Goal: Navigation & Orientation: Find specific page/section

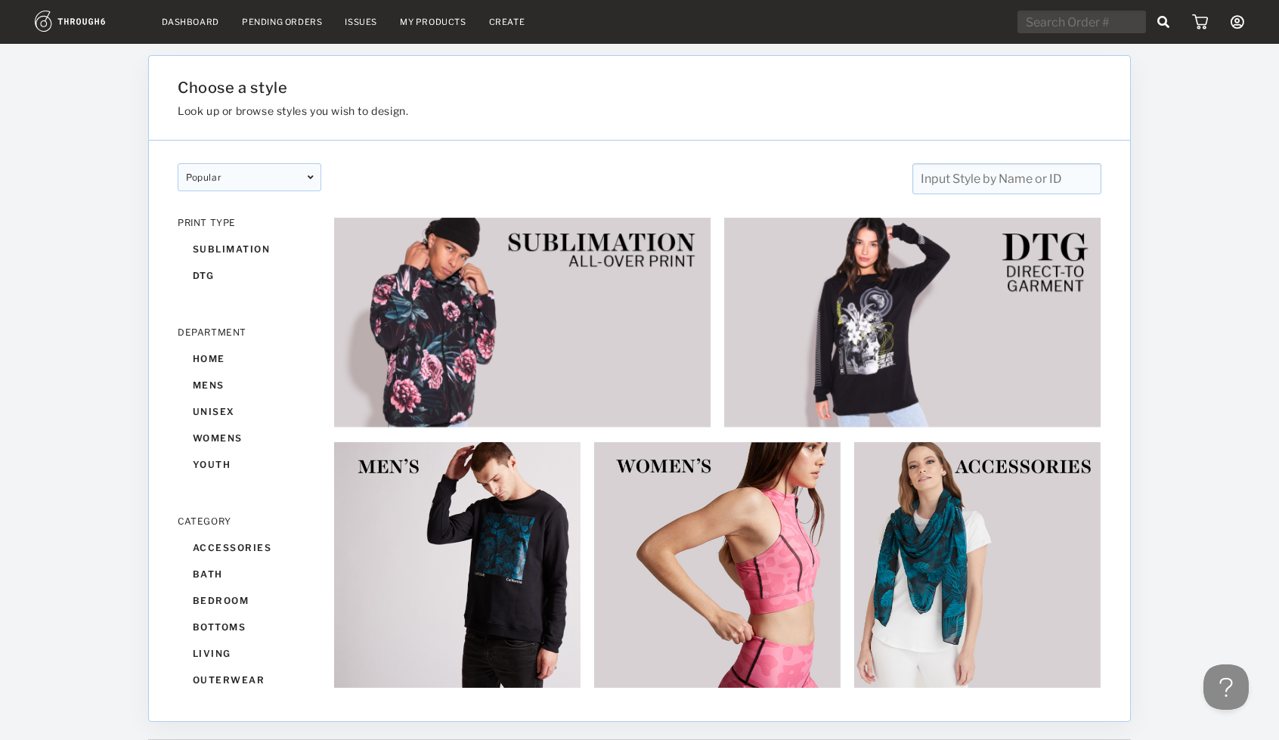
click at [201, 22] on link "Dashboard" at bounding box center [190, 22] width 57 height 11
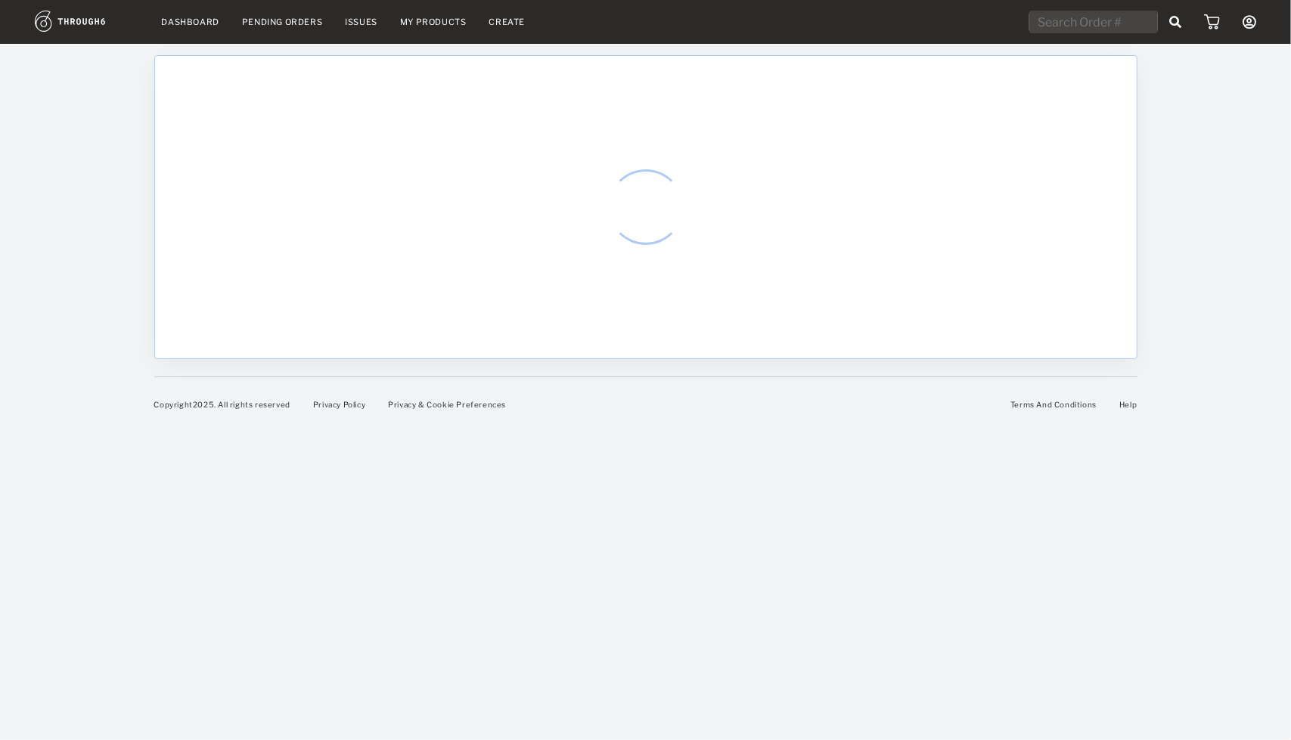
select select "7"
select select "2025"
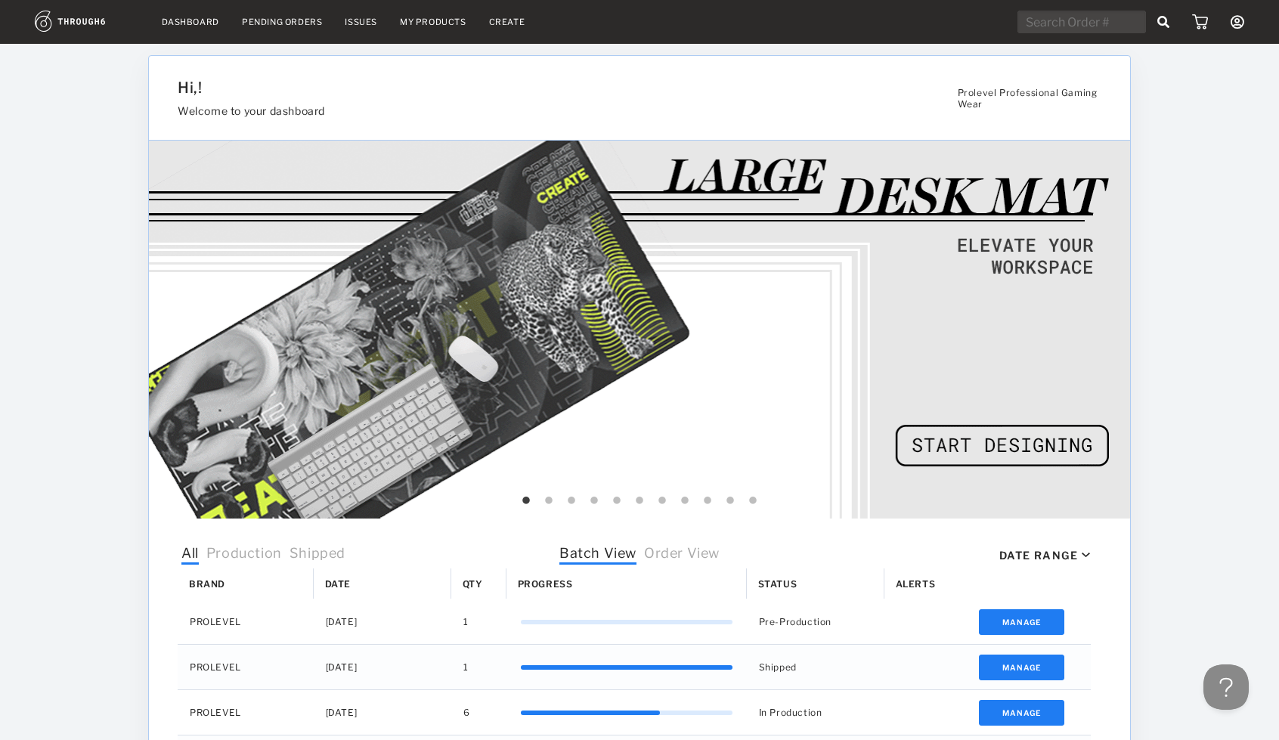
click at [700, 557] on span "Order View" at bounding box center [682, 555] width 76 height 20
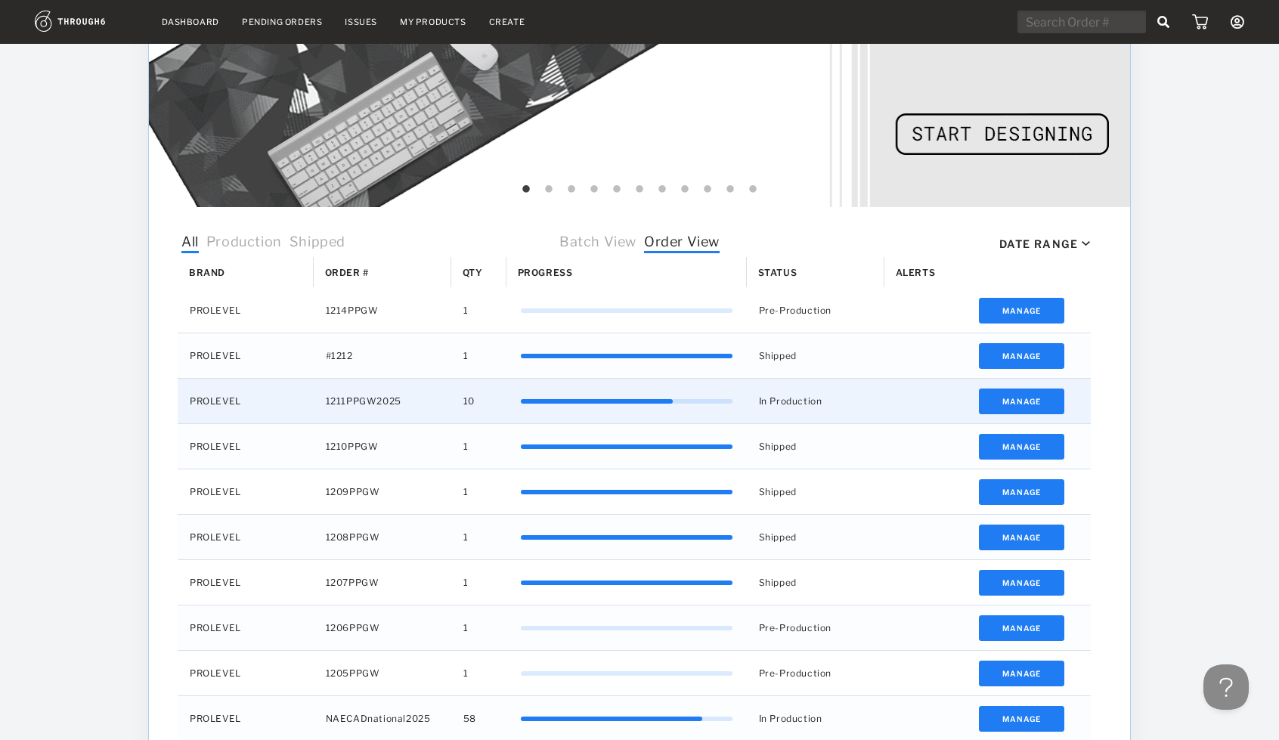
scroll to position [350, 0]
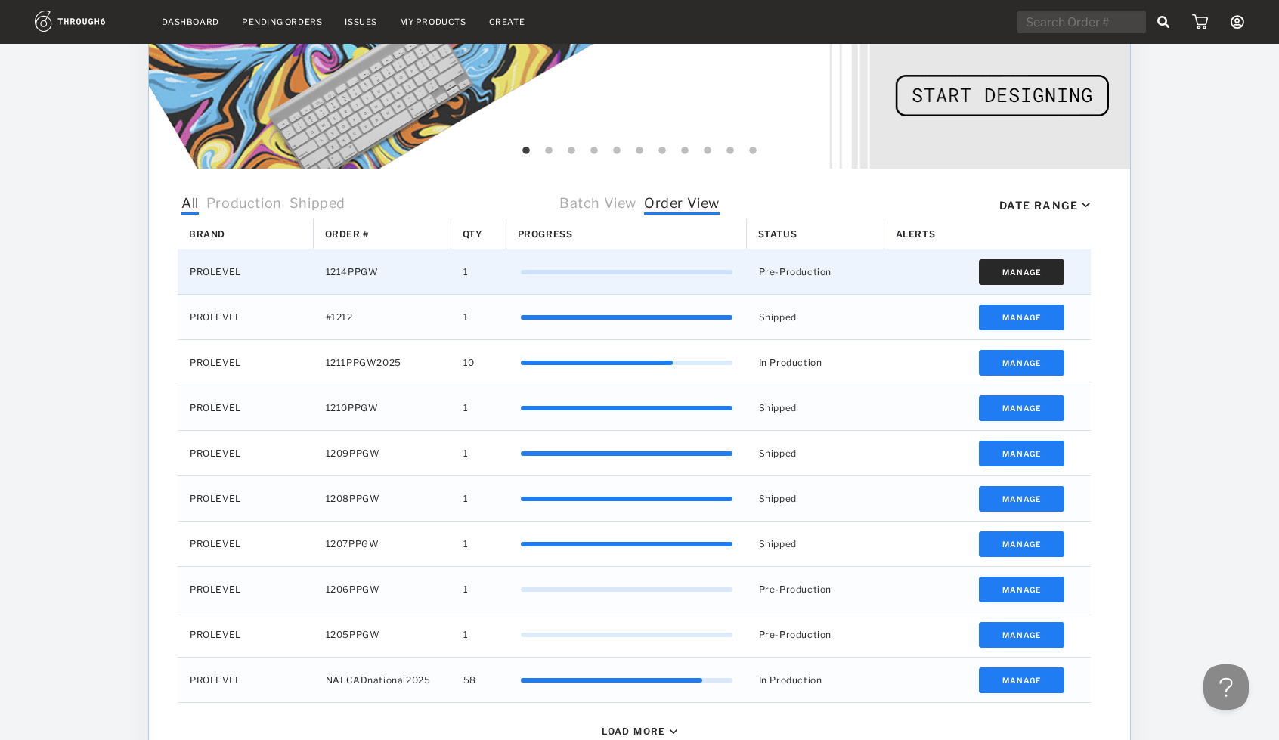
click at [1016, 274] on button "Manage" at bounding box center [1021, 272] width 85 height 26
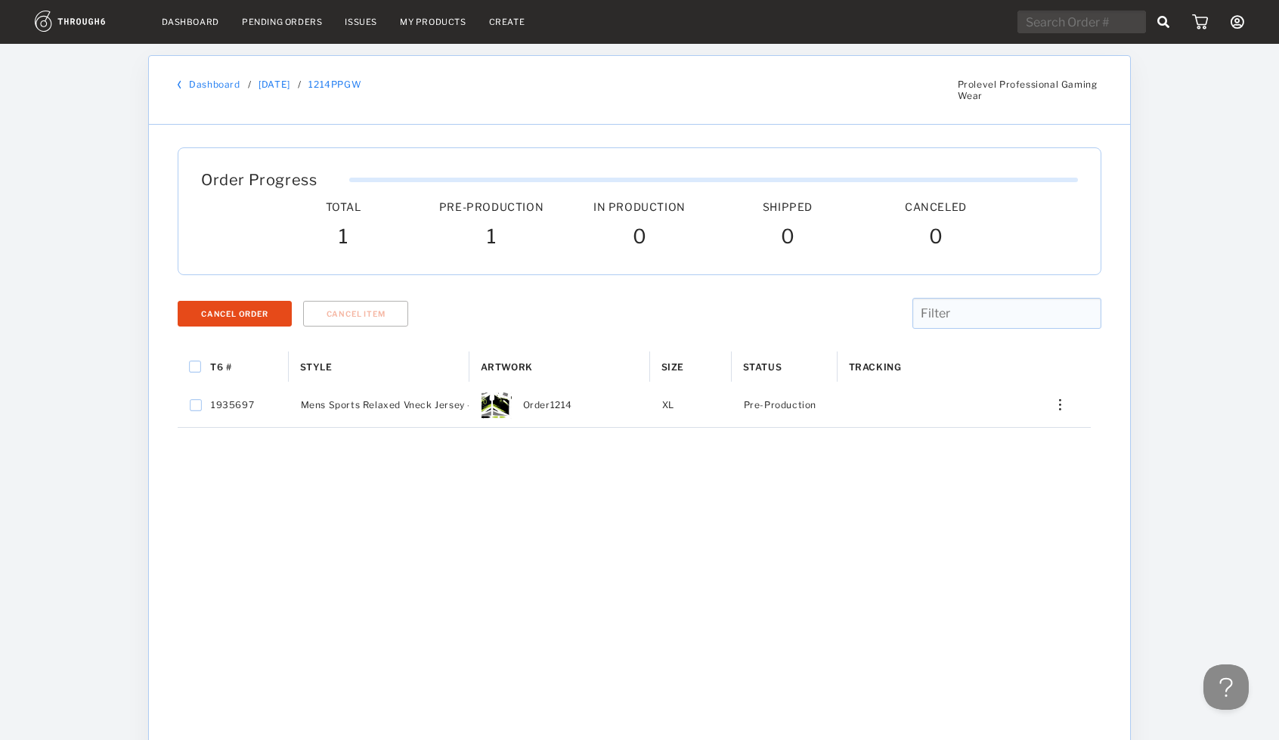
click at [420, 17] on link "My Products" at bounding box center [433, 22] width 67 height 11
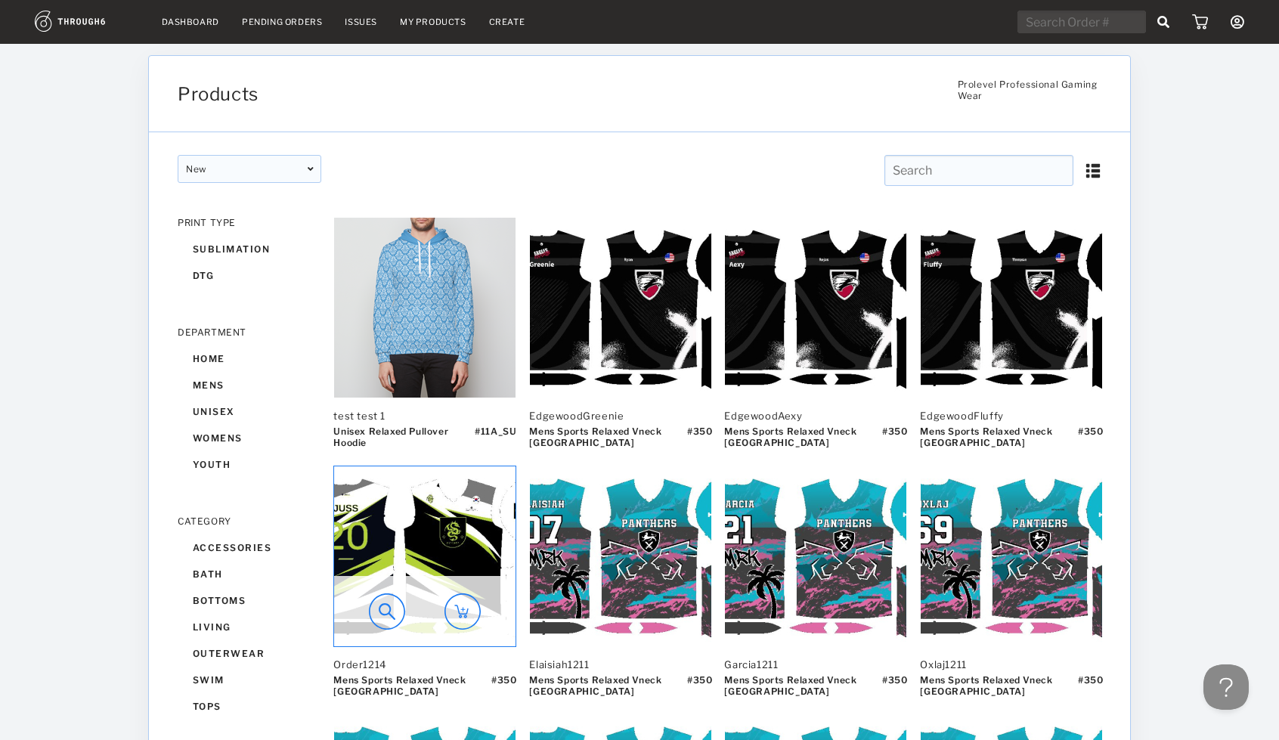
click at [387, 616] on img at bounding box center [387, 611] width 36 height 36
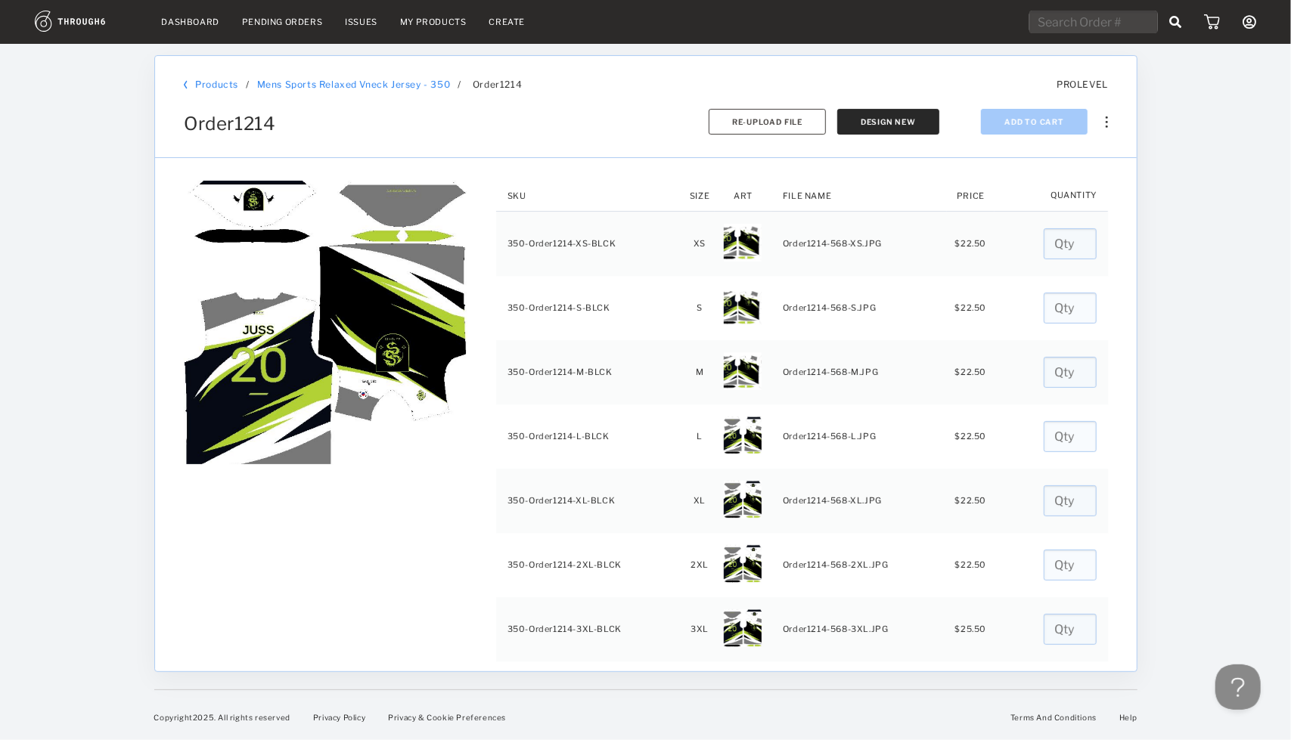
drag, startPoint x: 742, startPoint y: 247, endPoint x: 1208, endPoint y: -56, distance: 556.3
click at [1208, 0] on html "Dashboard Pending Orders Issues My Products Create My Account Create New Brand …" at bounding box center [645, 370] width 1291 height 740
